Goal: Information Seeking & Learning: Learn about a topic

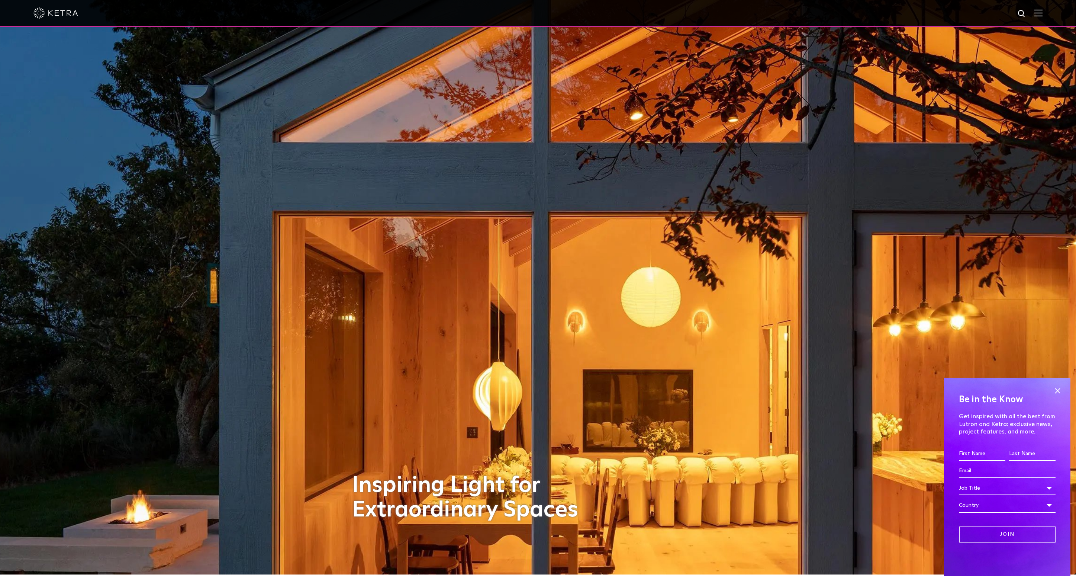
scroll to position [3, 0]
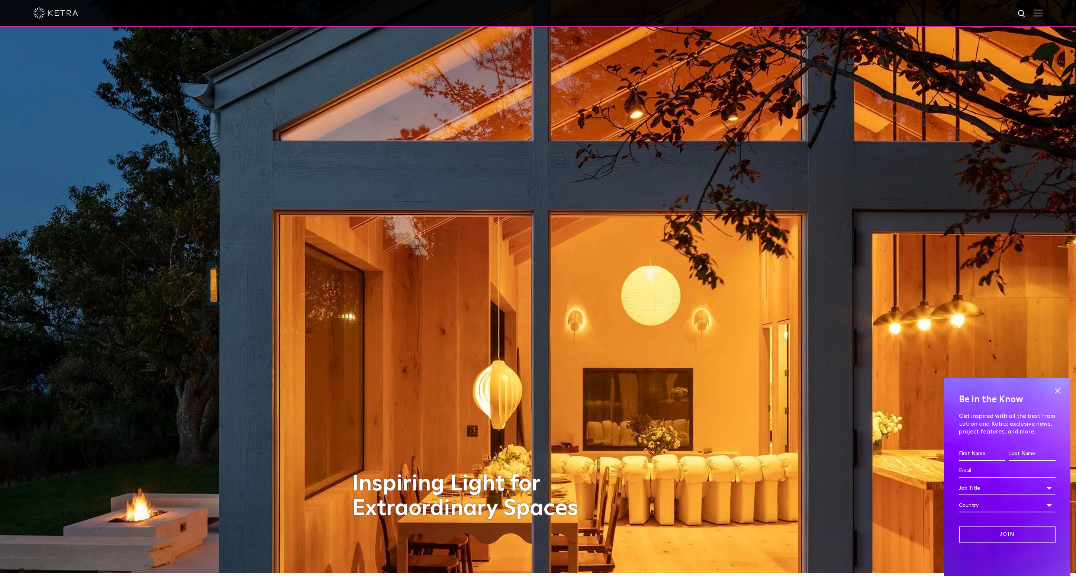
click at [1061, 385] on span at bounding box center [1057, 390] width 11 height 11
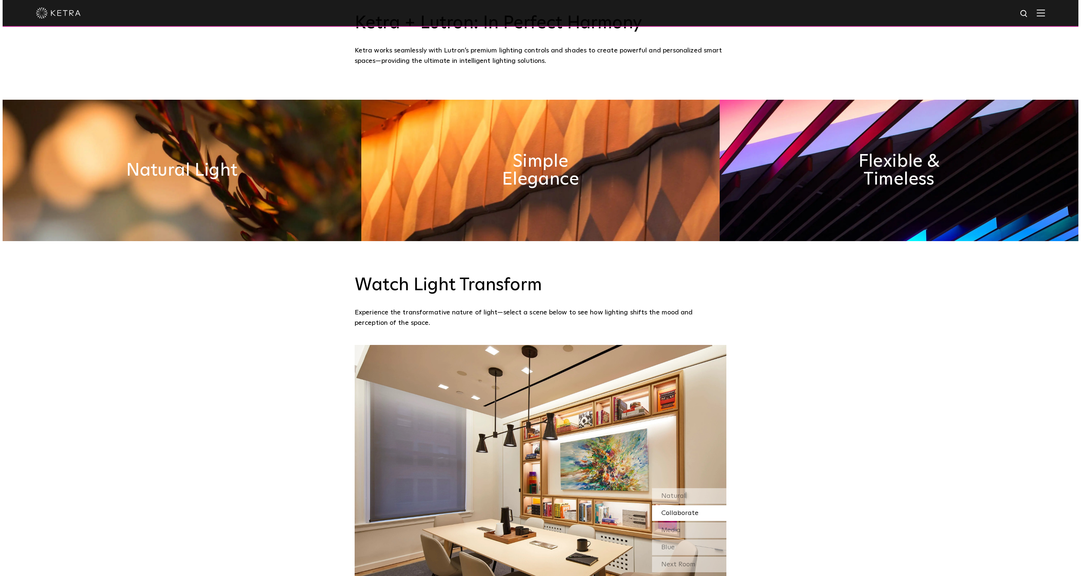
scroll to position [0, 0]
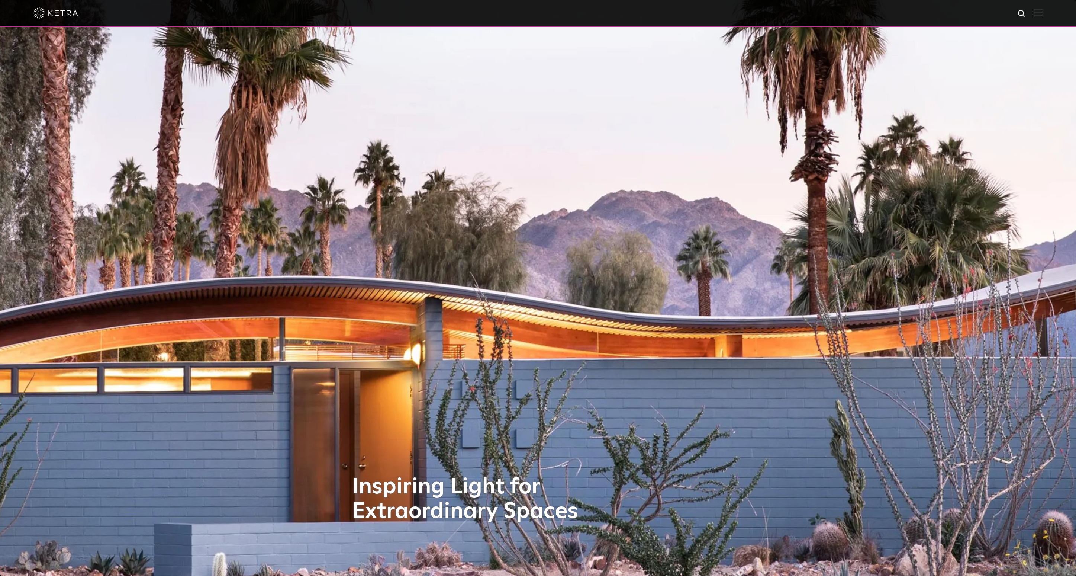
click at [1041, 15] on img at bounding box center [1038, 12] width 8 height 7
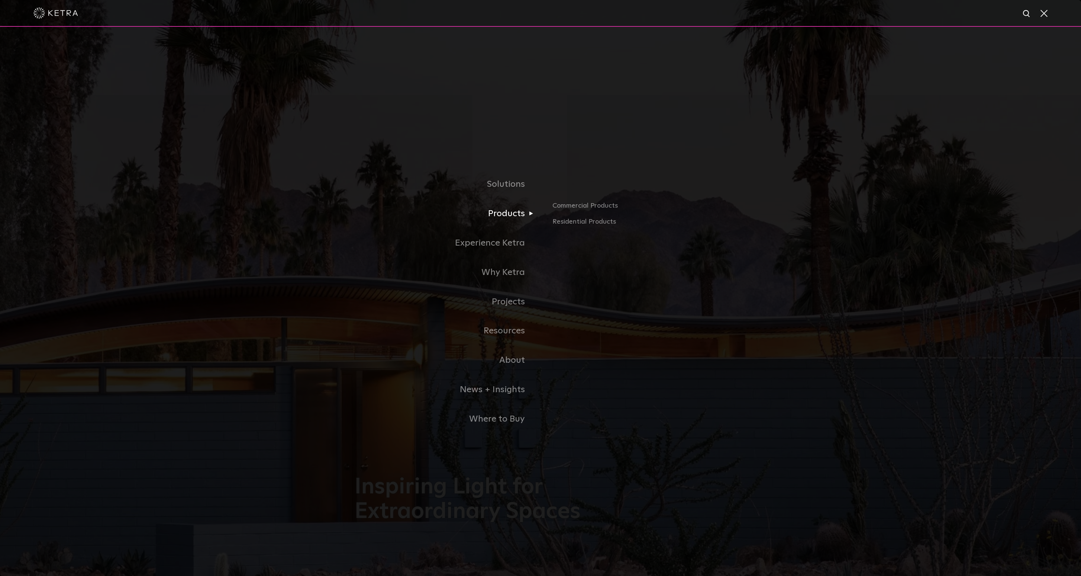
click at [503, 213] on link "Products" at bounding box center [448, 213] width 186 height 29
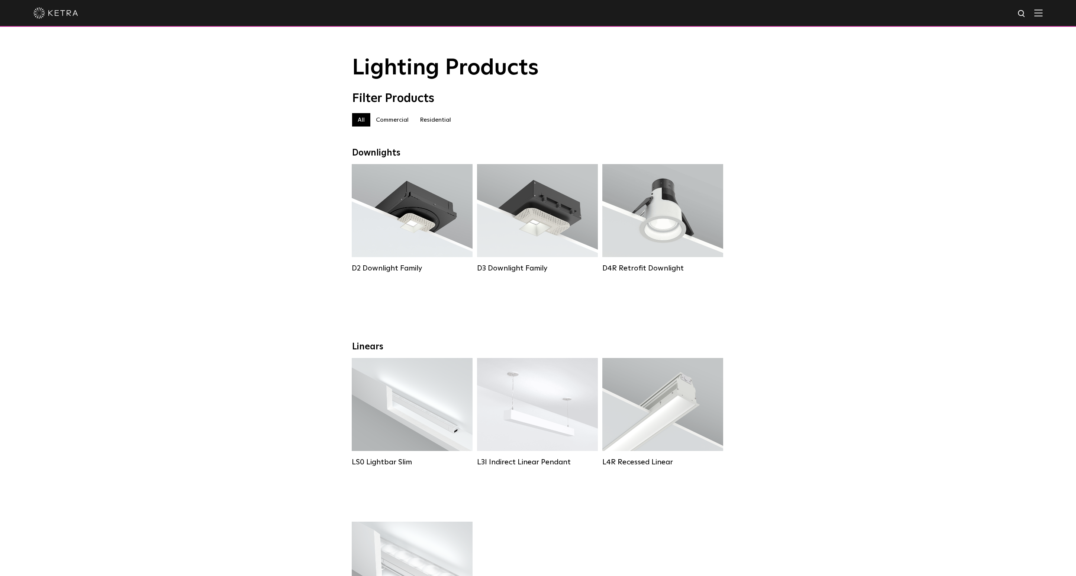
click at [439, 121] on label "Residential" at bounding box center [435, 119] width 42 height 13
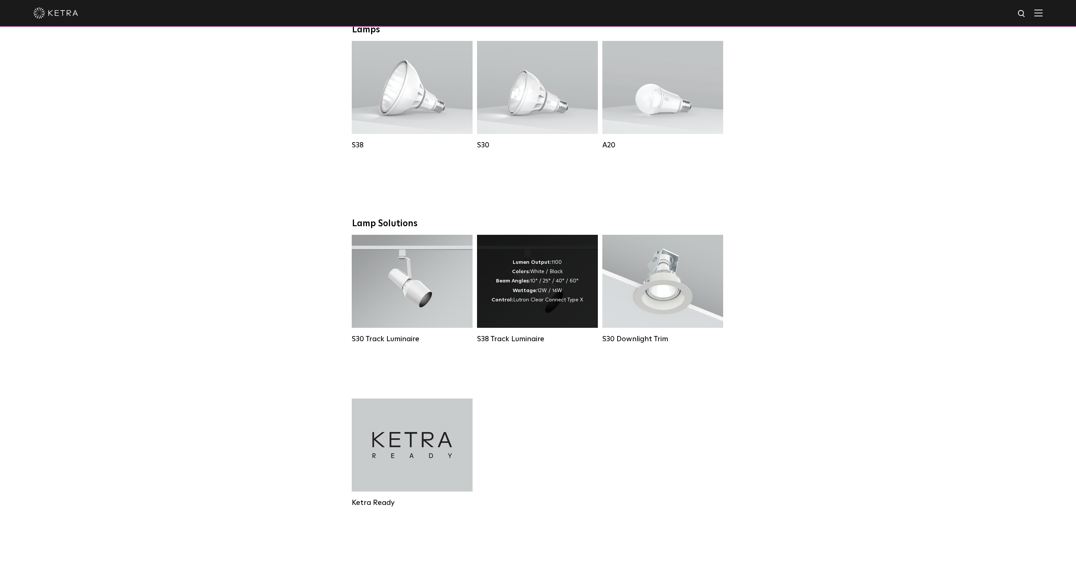
scroll to position [558, 0]
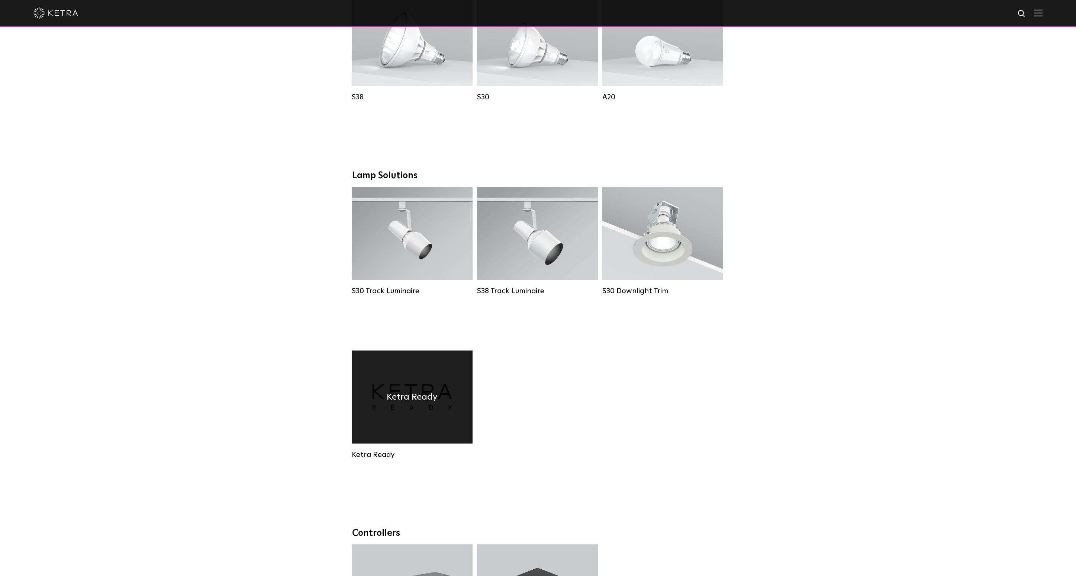
click at [399, 406] on div "Ketra Ready" at bounding box center [412, 396] width 121 height 93
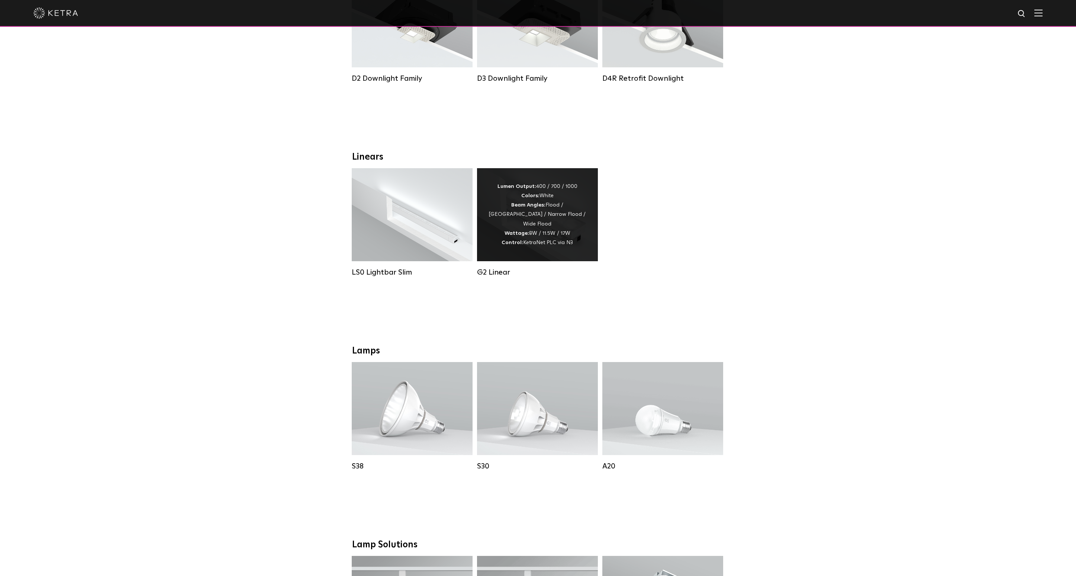
scroll to position [188, 0]
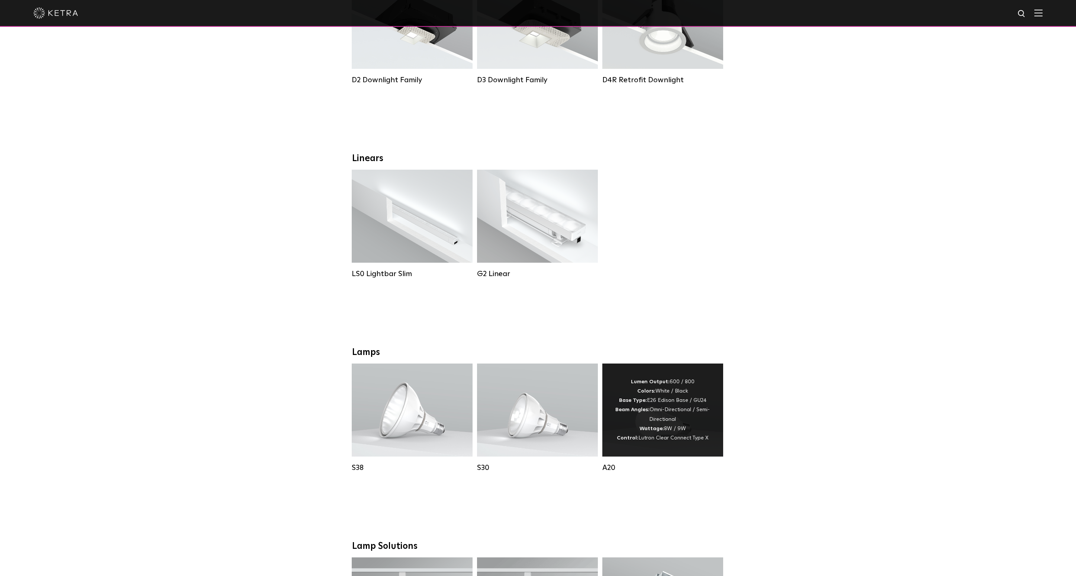
click at [659, 434] on div "Lumen Output: 600 / 800 Colors: White / Black Base Type: E26 Edison Base / GU24…" at bounding box center [662, 409] width 99 height 65
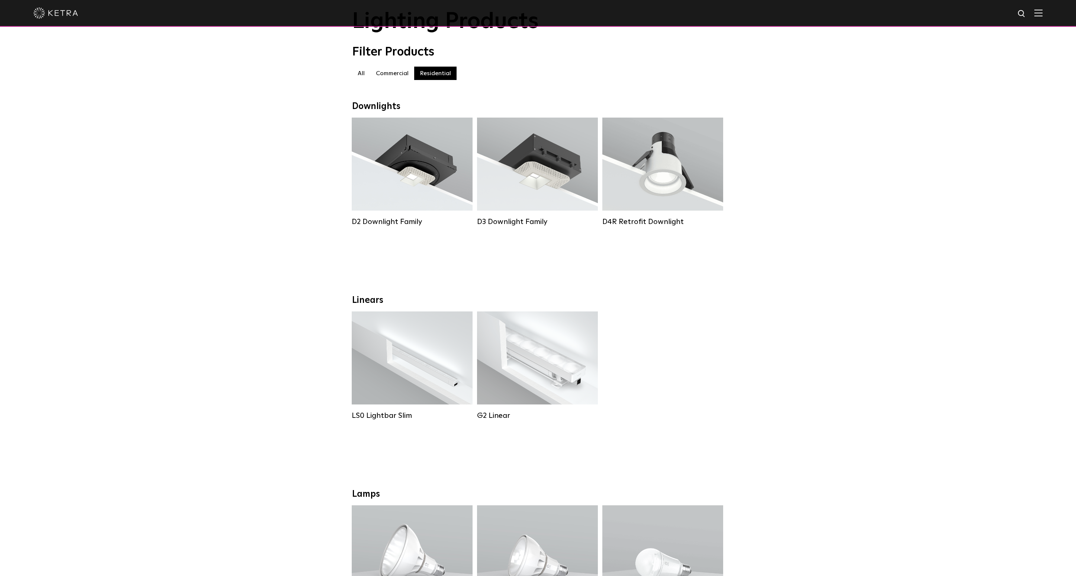
scroll to position [0, 0]
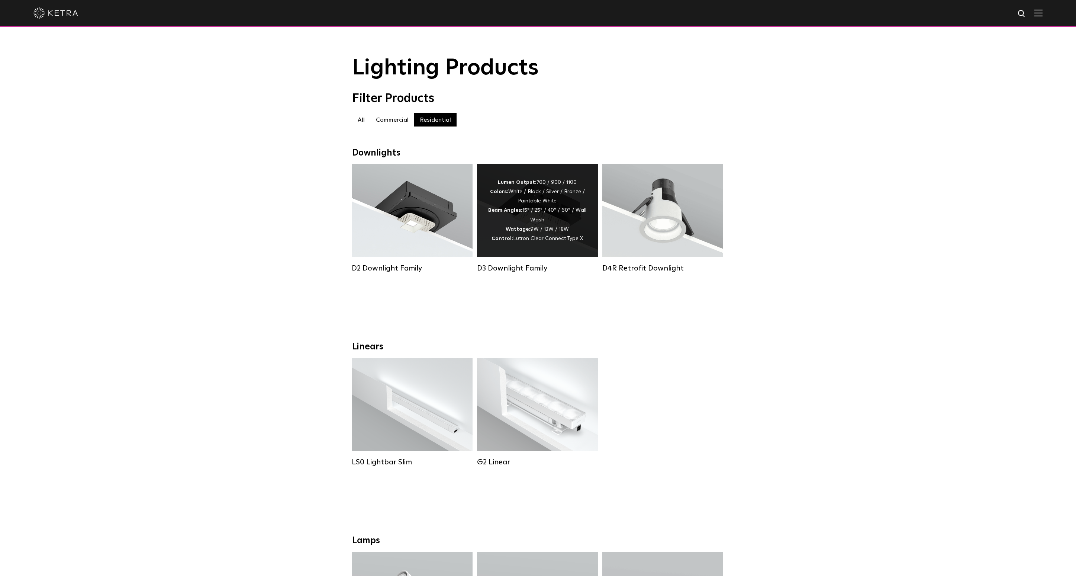
click at [508, 194] on strong "Colors:" at bounding box center [499, 191] width 18 height 5
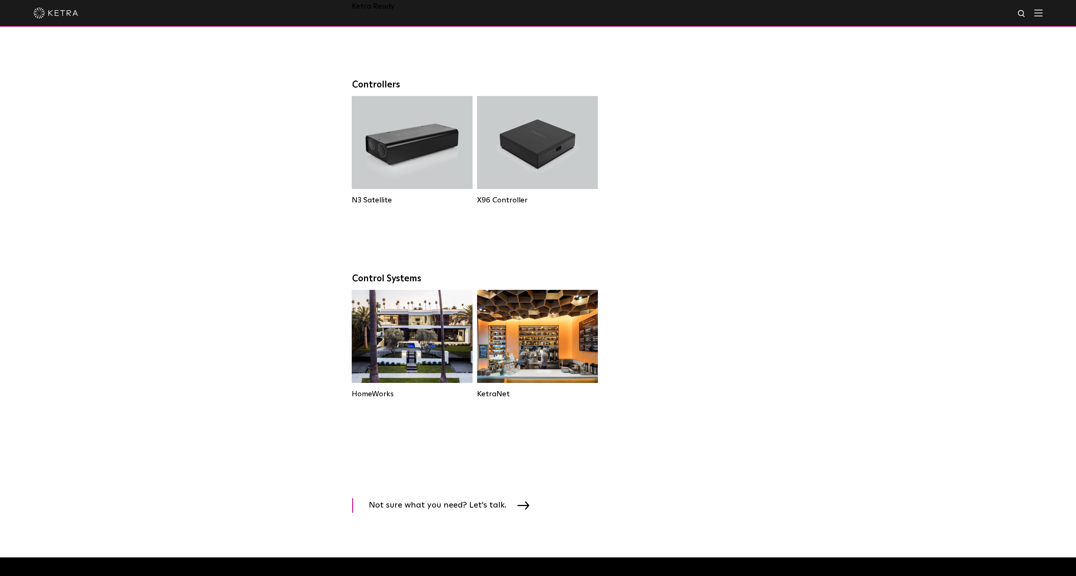
scroll to position [854, 0]
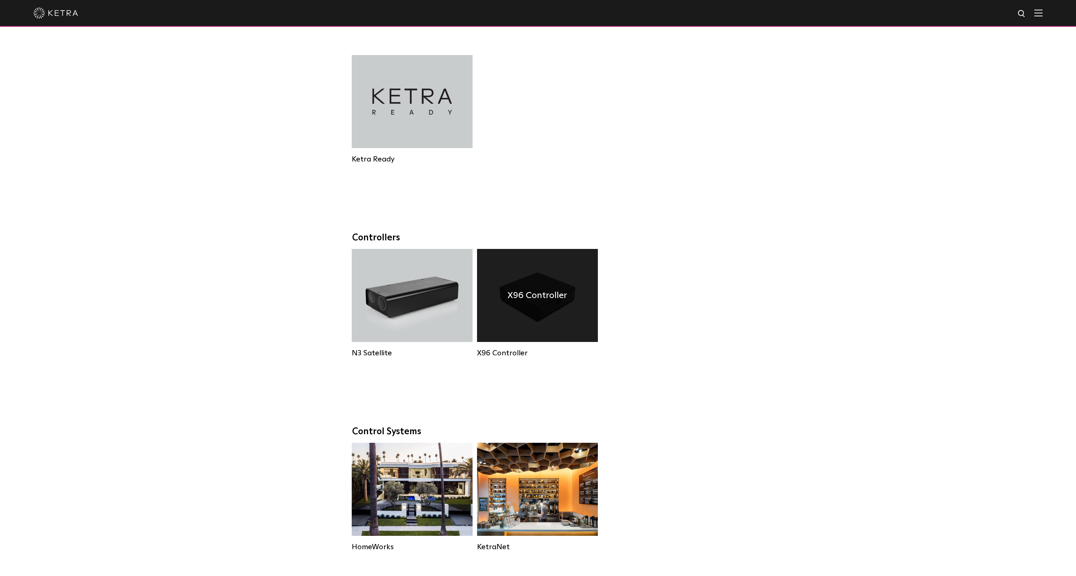
click at [539, 296] on h4 "X96 Controller" at bounding box center [537, 295] width 59 height 14
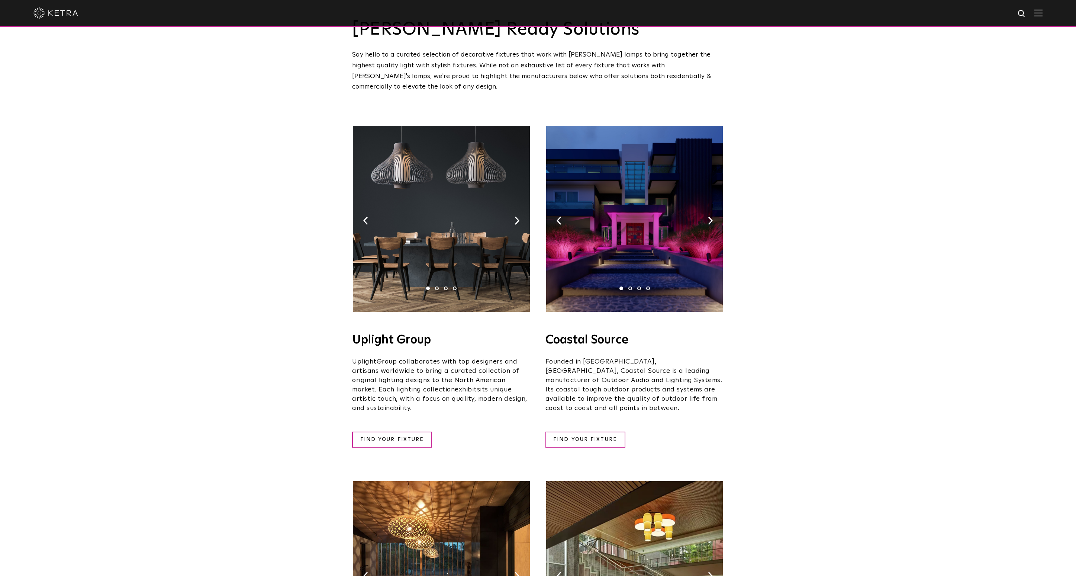
scroll to position [374, 0]
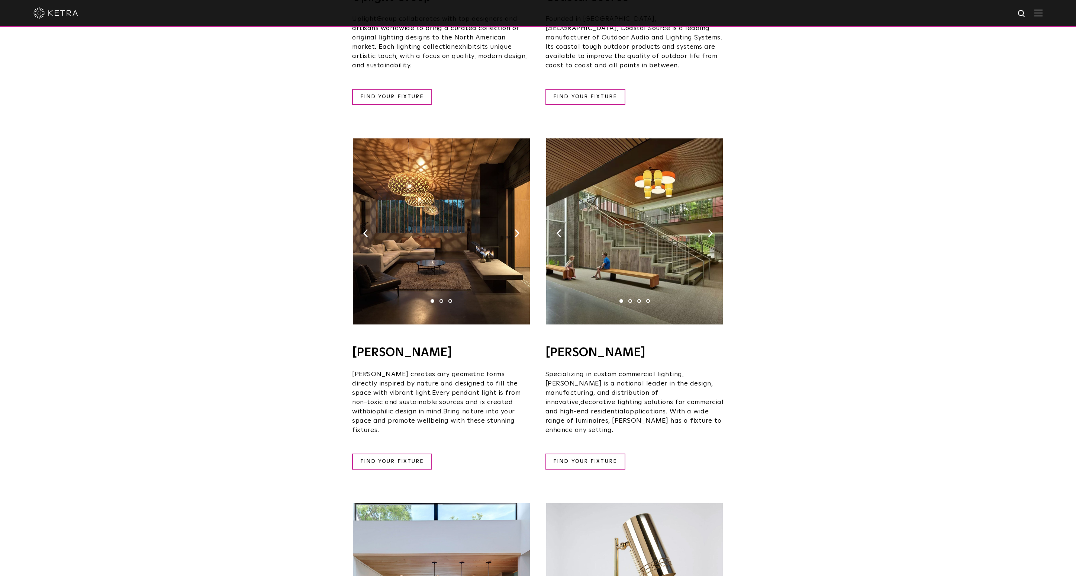
click at [516, 227] on img at bounding box center [441, 231] width 177 height 186
click at [516, 229] on img at bounding box center [517, 233] width 5 height 8
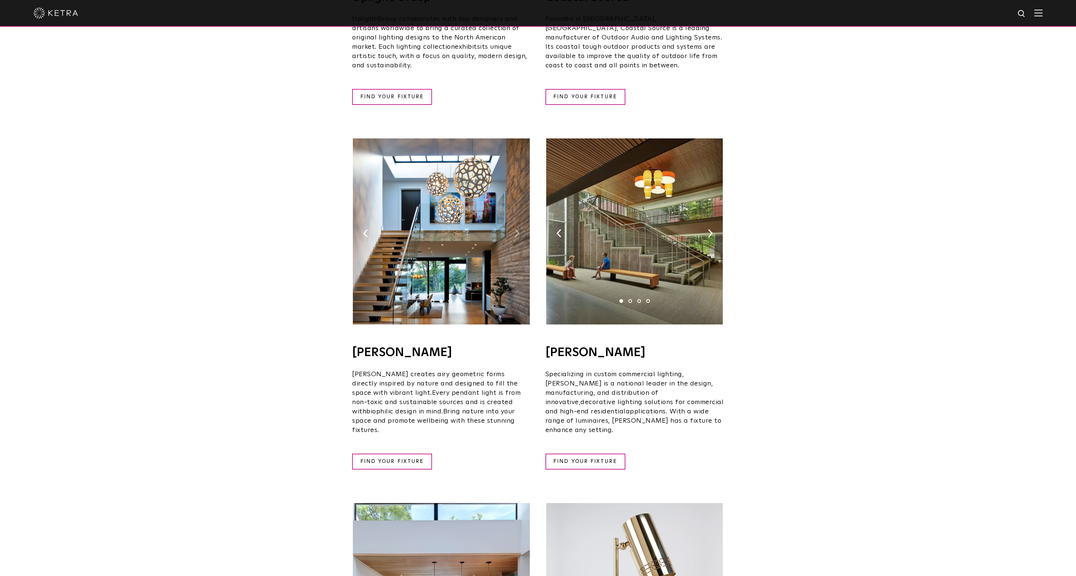
click at [516, 229] on img at bounding box center [517, 233] width 5 height 8
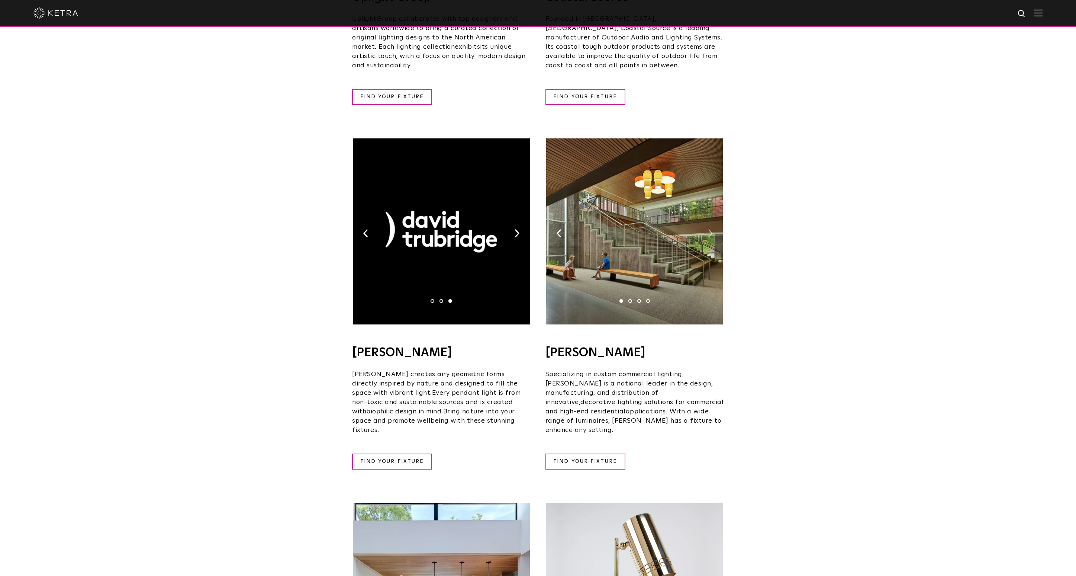
click at [708, 229] on img at bounding box center [710, 233] width 5 height 8
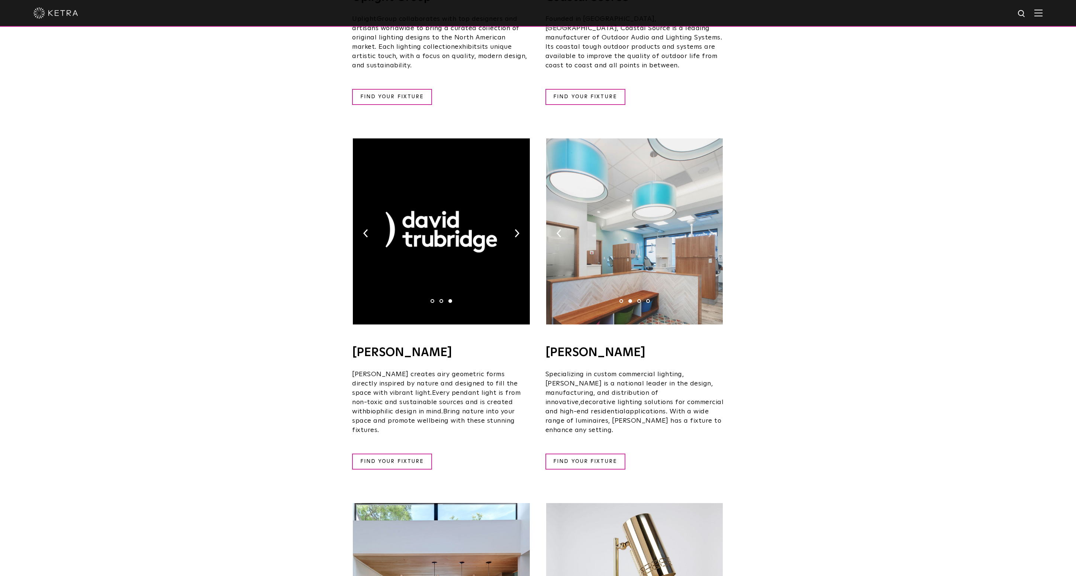
click at [708, 229] on img at bounding box center [710, 233] width 5 height 8
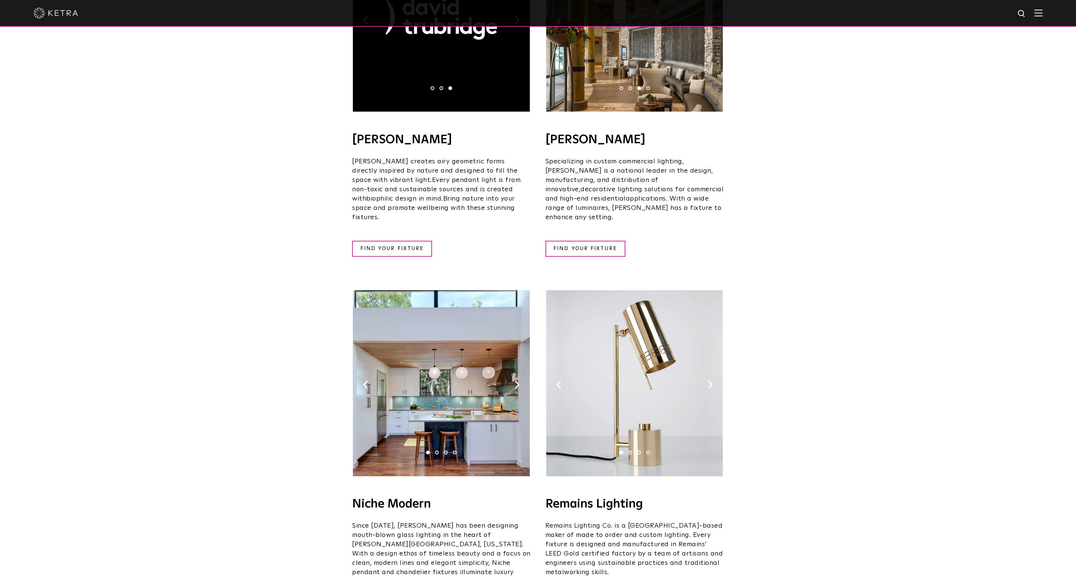
scroll to position [731, 0]
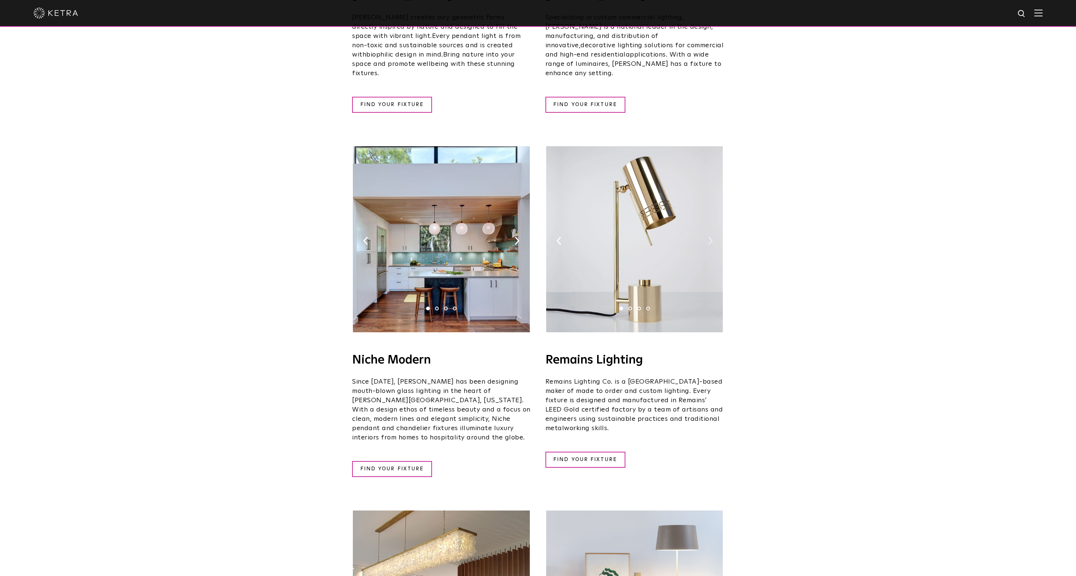
click at [709, 236] on img at bounding box center [710, 240] width 5 height 8
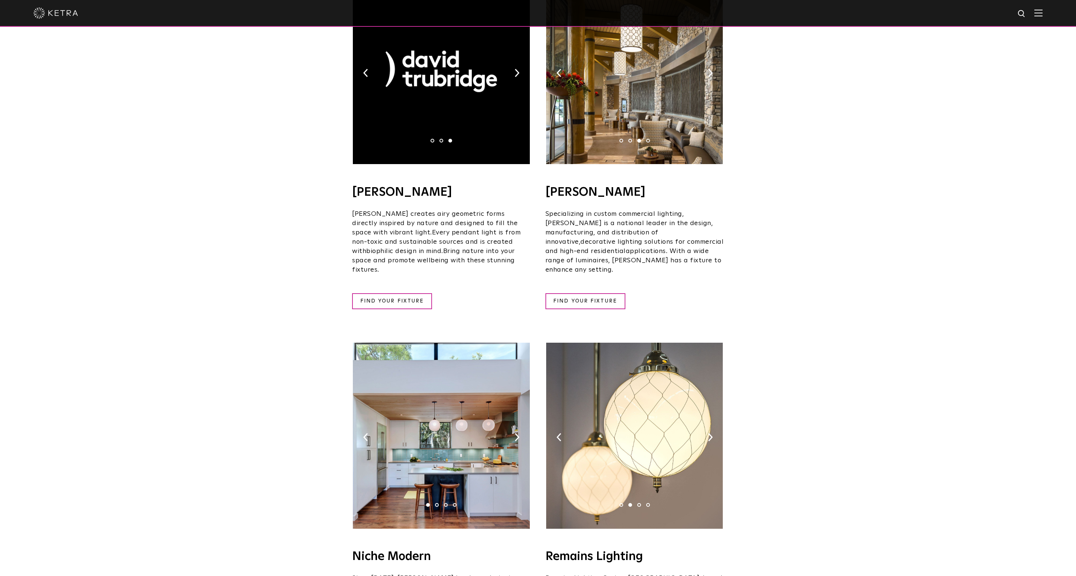
scroll to position [0, 0]
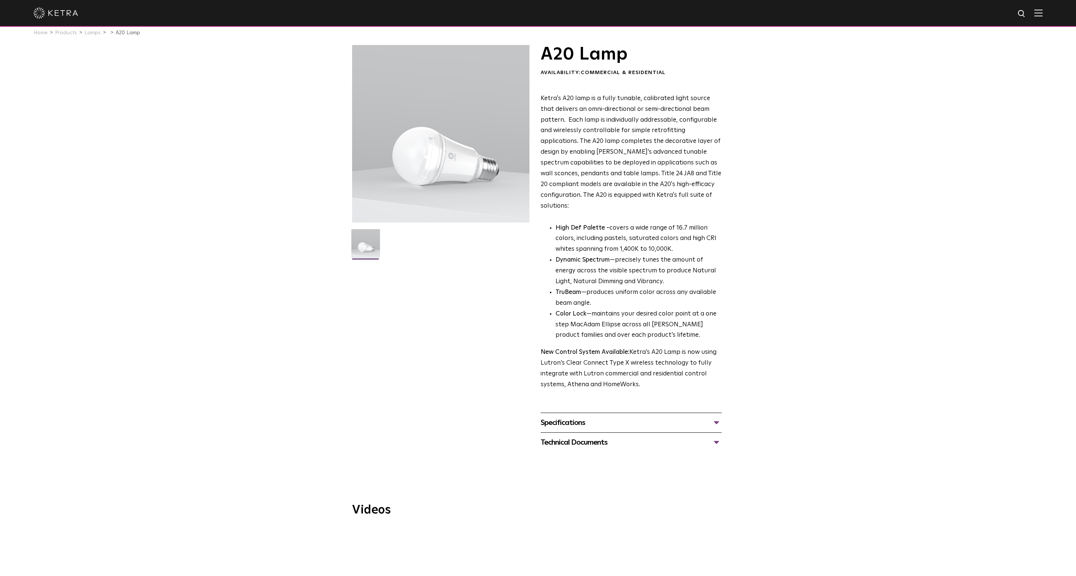
scroll to position [113, 0]
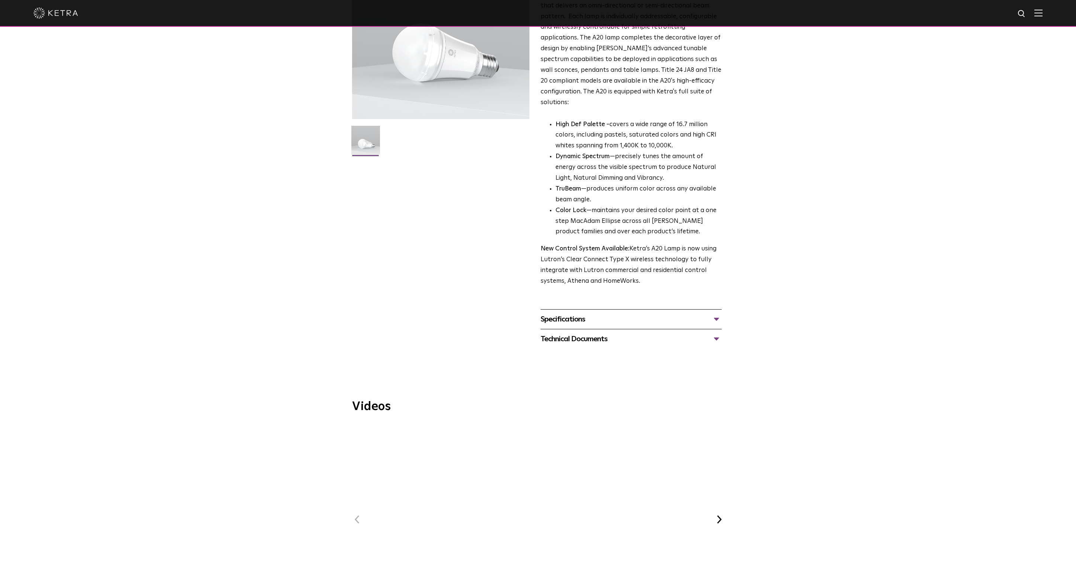
click at [547, 325] on div "Specifications" at bounding box center [631, 319] width 181 height 12
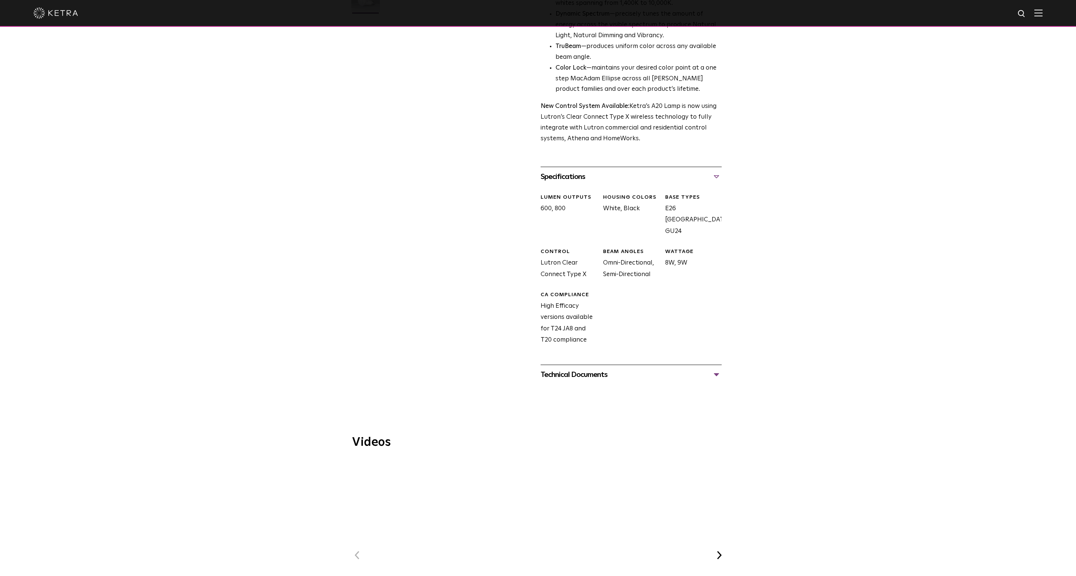
scroll to position [0, 0]
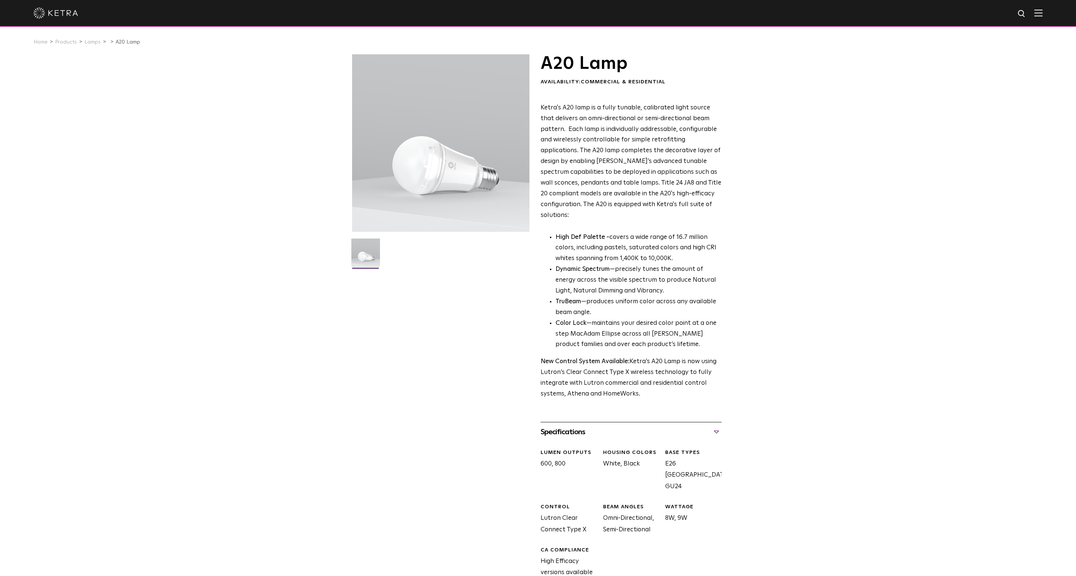
click at [647, 373] on p "New Control System Available: Ketra’s A20 Lamp is now using Lutron’s Clear Conn…" at bounding box center [631, 377] width 181 height 43
drag, startPoint x: 647, startPoint y: 373, endPoint x: 702, endPoint y: 376, distance: 54.7
click at [703, 377] on p "New Control System Available: Ketra’s A20 Lamp is now using Lutron’s Clear Conn…" at bounding box center [631, 377] width 181 height 43
click at [747, 372] on div "A20 Lamp Availability: Commercial & Residential Ketra's A20 lamp is a fully tun…" at bounding box center [538, 346] width 1076 height 585
click at [852, 203] on div "A20 Lamp Availability: Commercial & Residential Ketra's A20 lamp is a fully tun…" at bounding box center [538, 346] width 1076 height 585
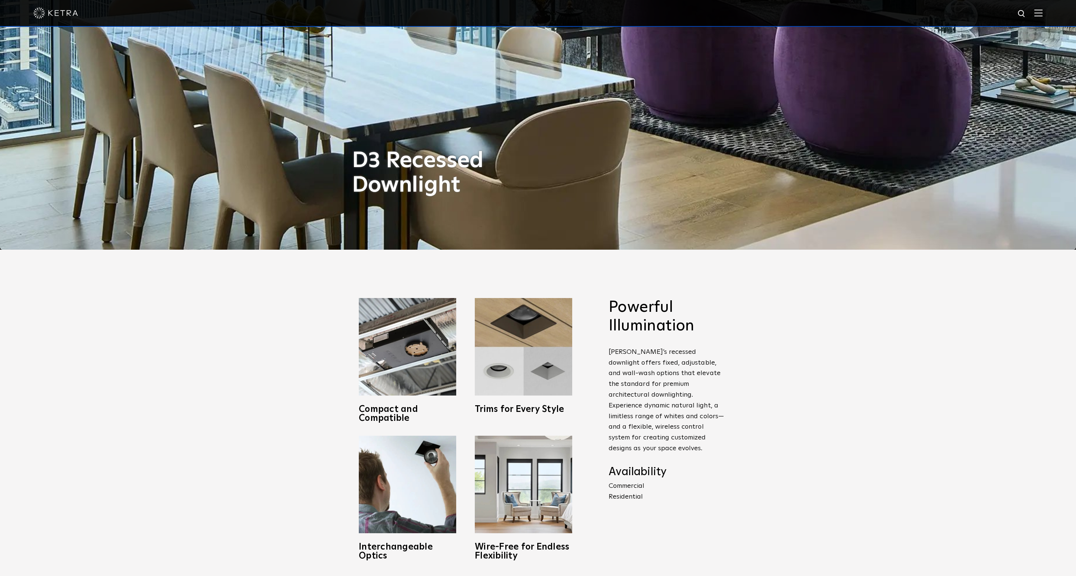
scroll to position [422, 0]
